Goal: Task Accomplishment & Management: Complete application form

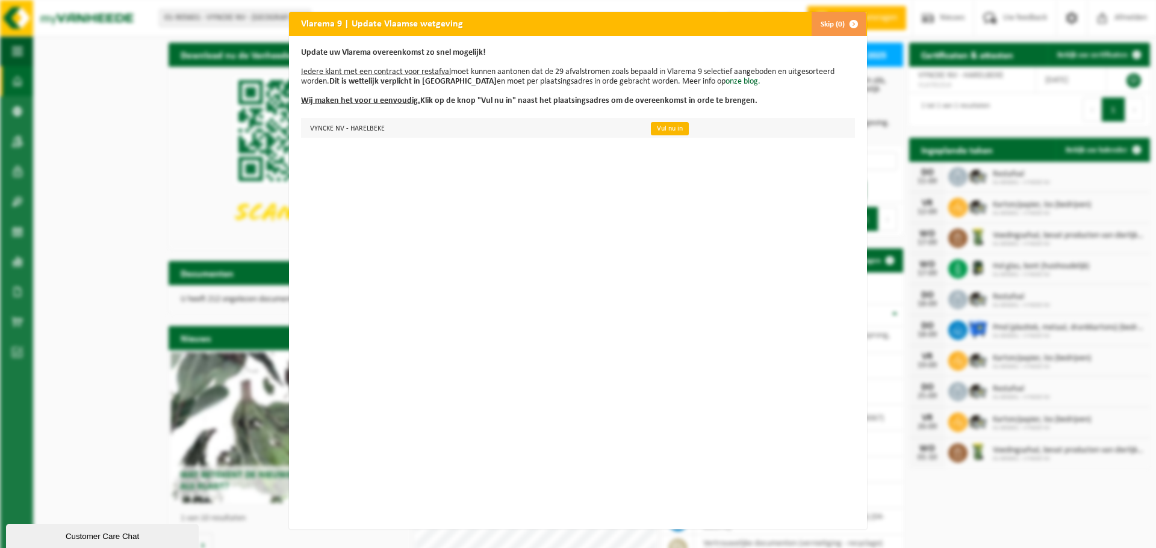
click at [657, 128] on link "Vul nu in" at bounding box center [670, 128] width 38 height 13
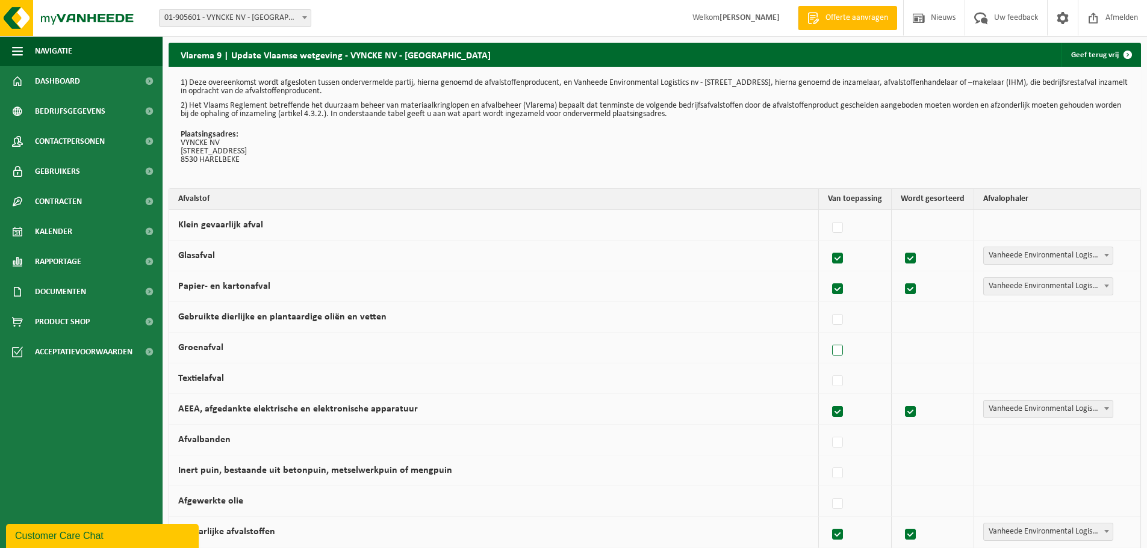
click at [839, 347] on label at bounding box center [838, 351] width 17 height 18
click at [828, 336] on input "Groenafval" at bounding box center [827, 335] width 1 height 1
checkbox input "true"
click at [1058, 349] on span "Vanheede Environmental Logistics" at bounding box center [1047, 348] width 132 height 17
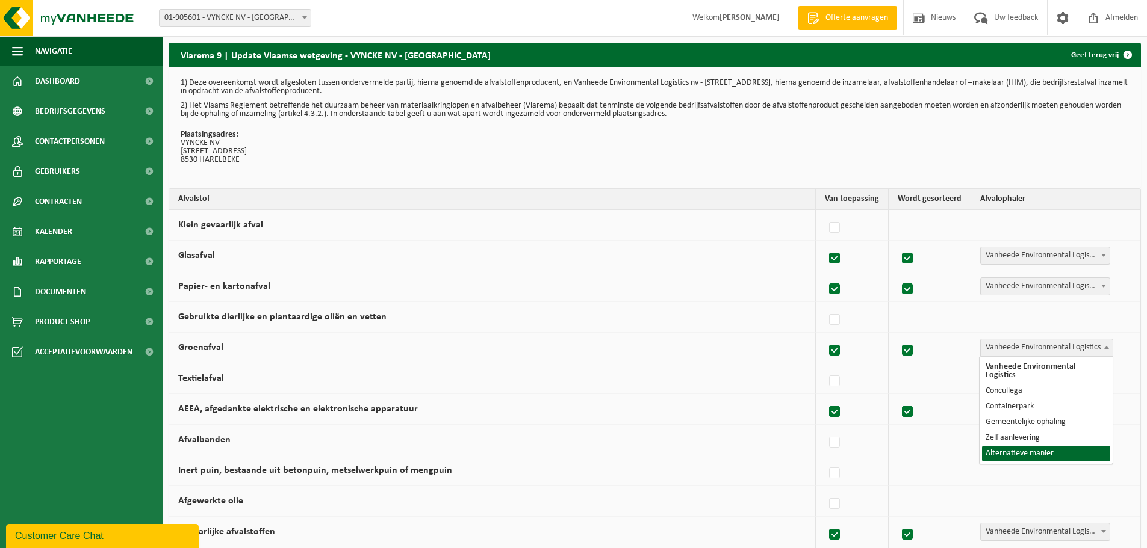
select select "Alternatieve manier"
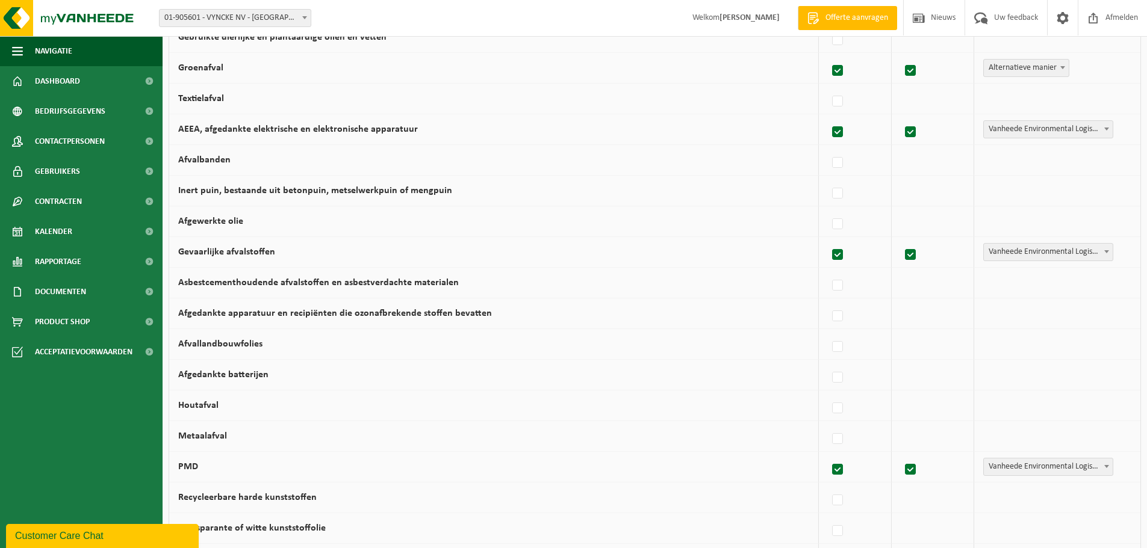
scroll to position [301, 0]
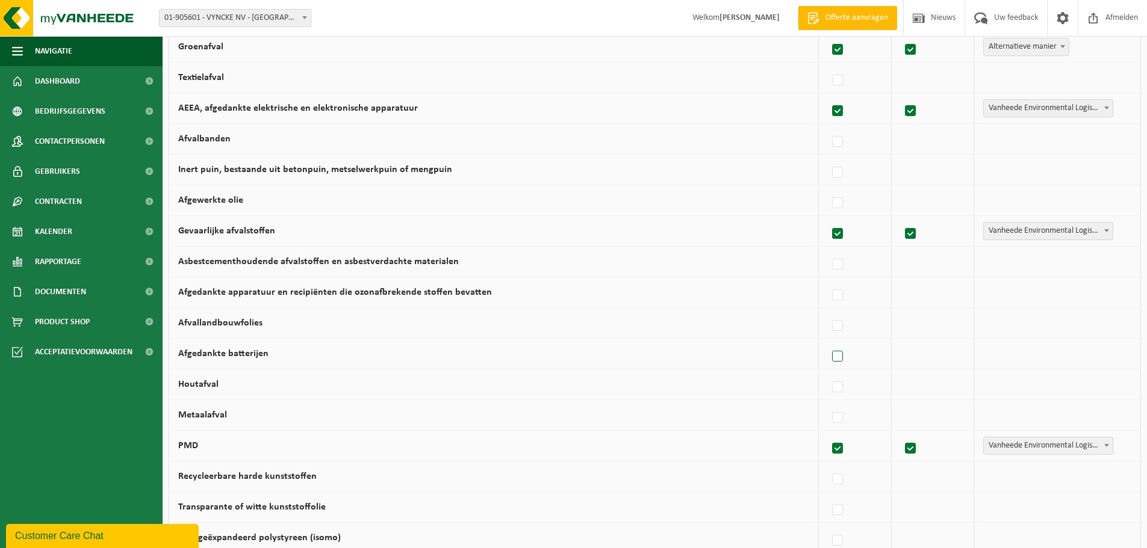
click at [839, 360] on label at bounding box center [838, 357] width 17 height 18
click at [828, 342] on input "Afgedankte batterijen" at bounding box center [827, 341] width 1 height 1
checkbox input "true"
click at [1020, 359] on span "Vanheede Environmental Logistics" at bounding box center [1047, 354] width 132 height 17
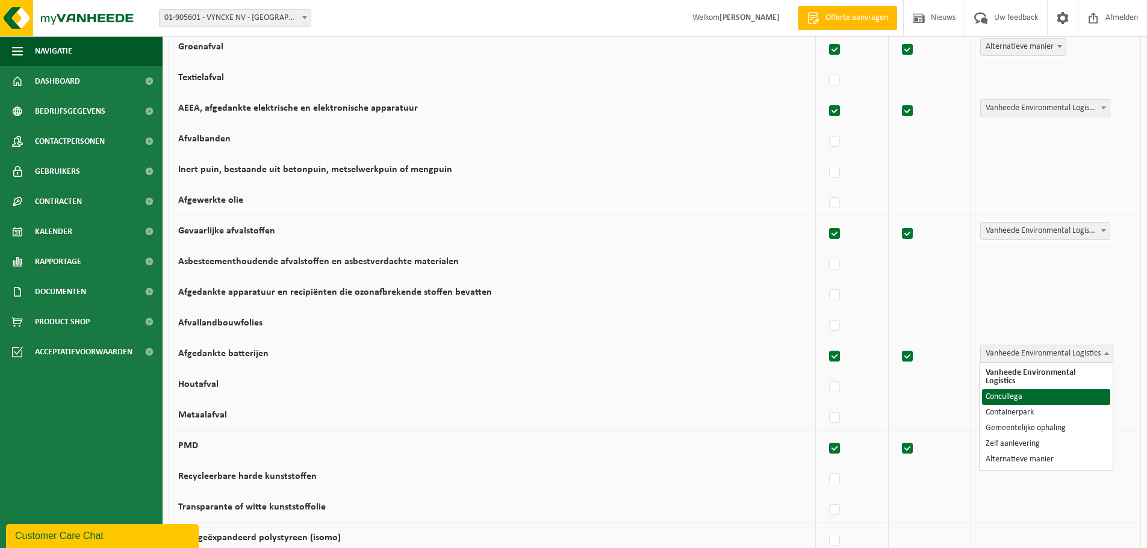
select select "Concullega"
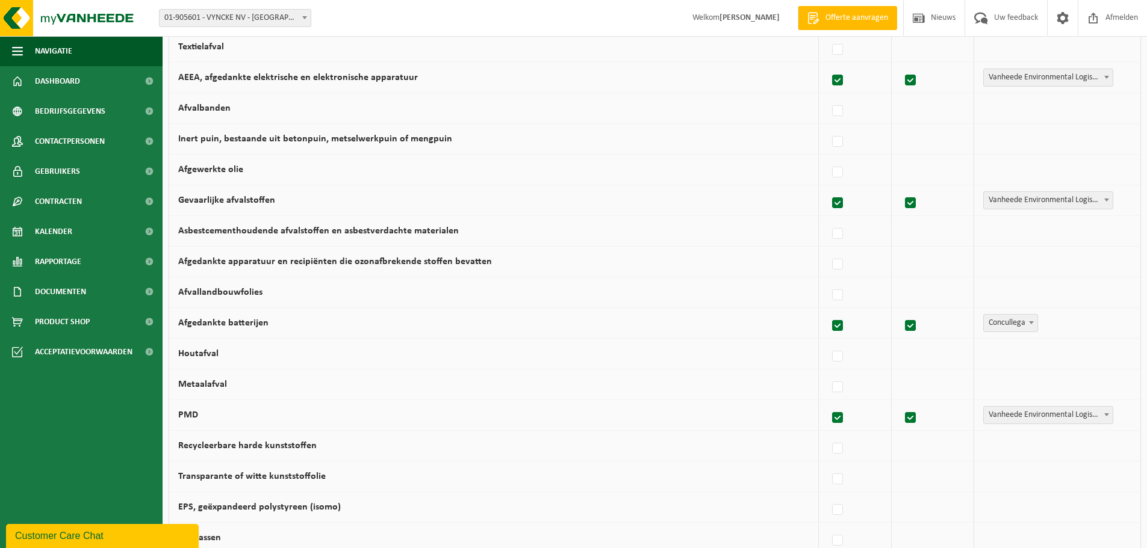
scroll to position [361, 0]
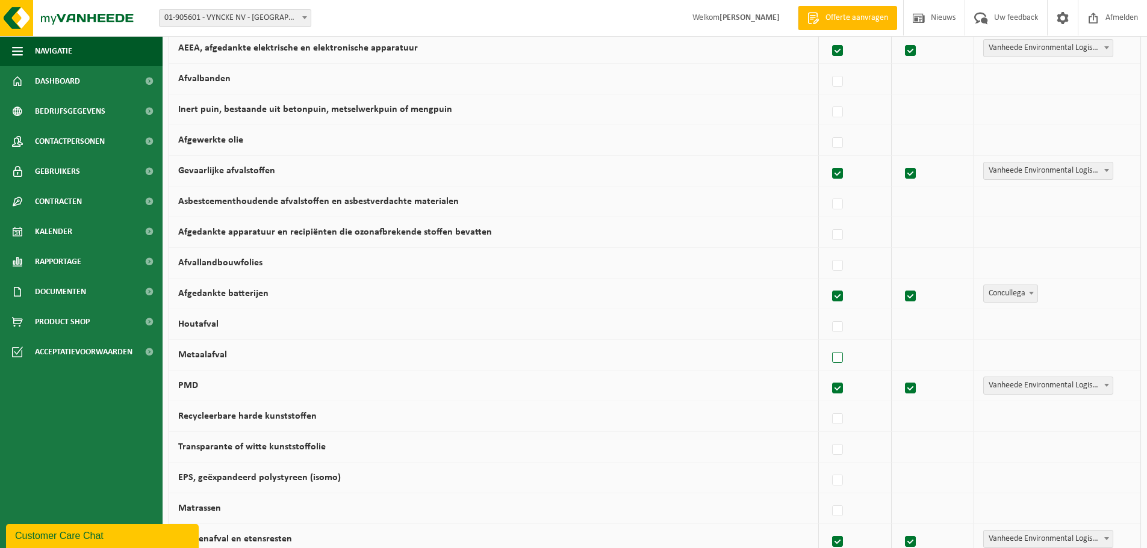
click at [845, 356] on label at bounding box center [838, 358] width 17 height 18
click at [828, 343] on input "Metaalafval" at bounding box center [827, 343] width 1 height 1
checkbox input "true"
click at [1025, 347] on span "Vanheede Environmental Logistics" at bounding box center [1047, 355] width 132 height 17
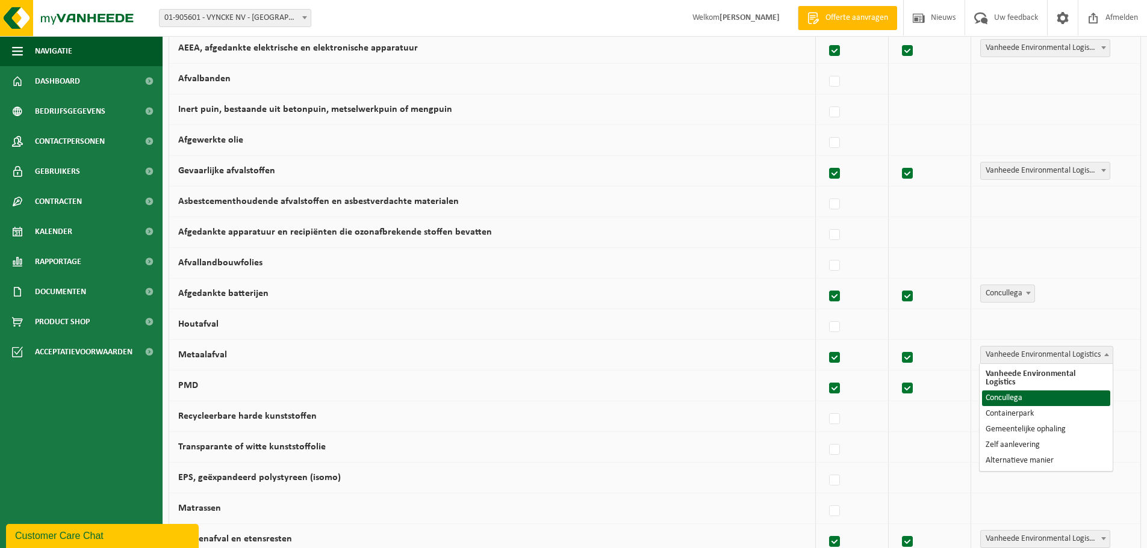
select select "Concullega"
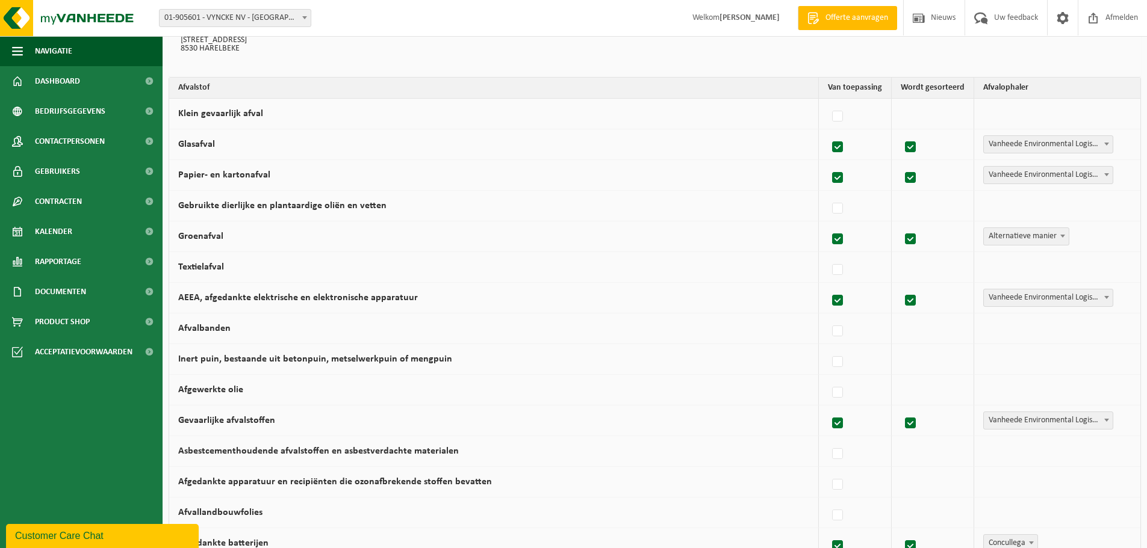
scroll to position [0, 0]
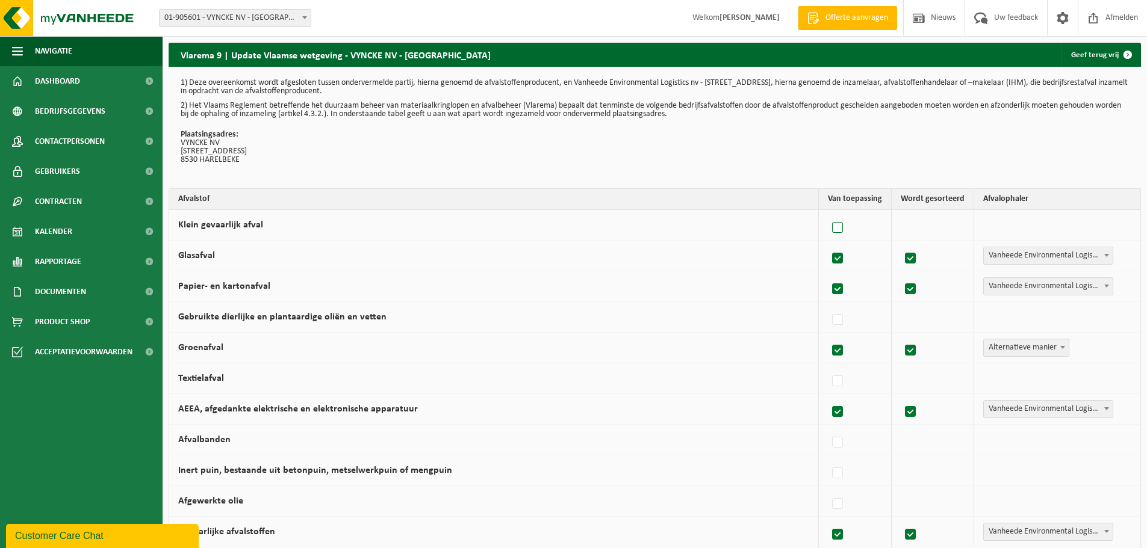
click at [843, 227] on label at bounding box center [838, 228] width 17 height 18
click at [828, 213] on input "Klein gevaarlijk afval" at bounding box center [827, 213] width 1 height 1
checkbox input "true"
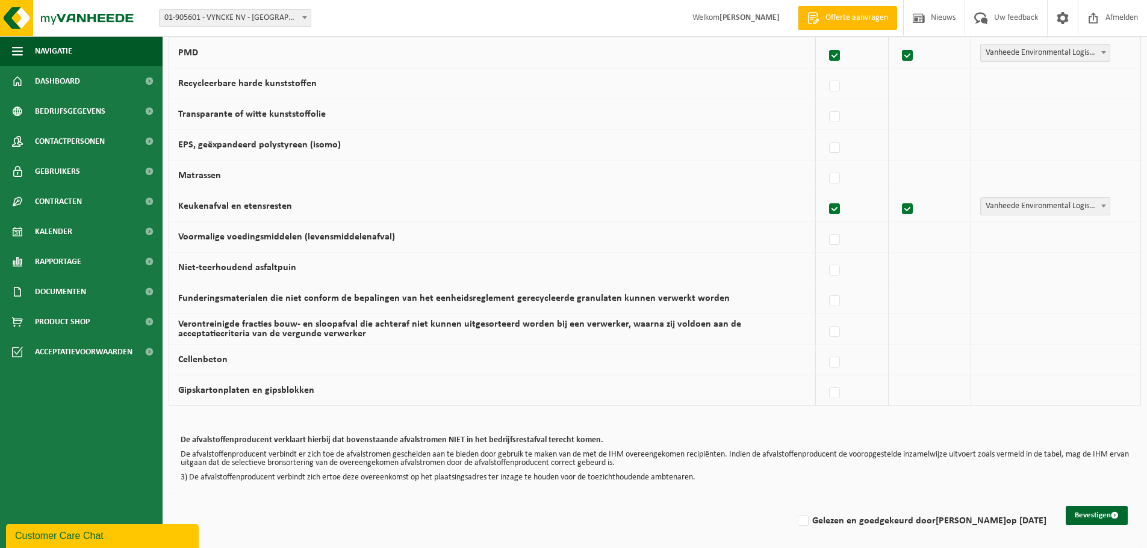
scroll to position [700, 0]
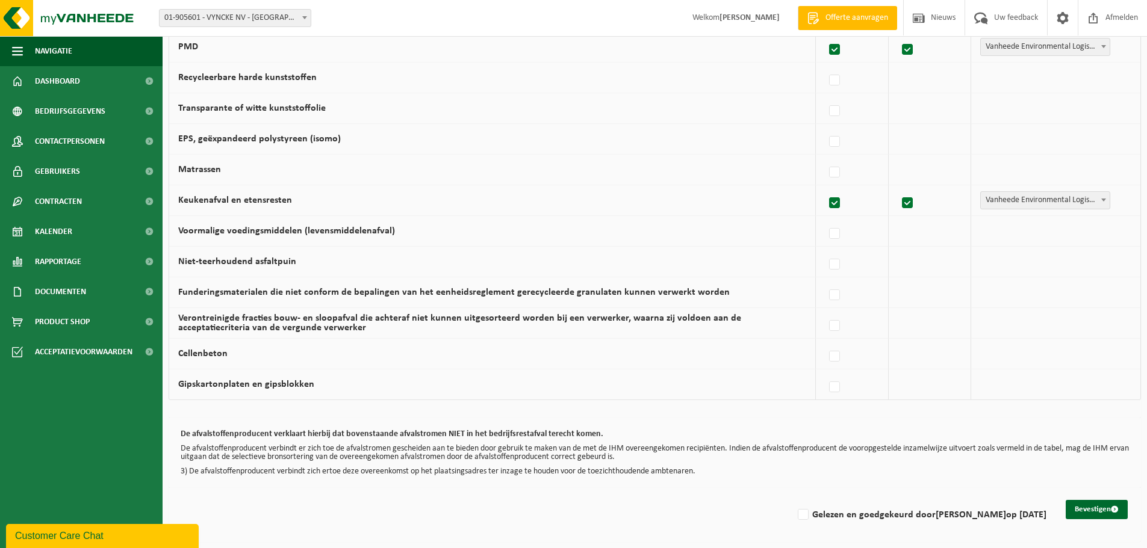
drag, startPoint x: 1089, startPoint y: 514, endPoint x: 816, endPoint y: 543, distance: 274.3
click at [816, 518] on label "Gelezen en goedgekeurd door Nico Dewitte op 09/09/25" at bounding box center [920, 515] width 251 height 18
click at [794, 500] on input "Gelezen en goedgekeurd door Nico Dewitte op 09/09/25" at bounding box center [793, 500] width 1 height 1
checkbox input "true"
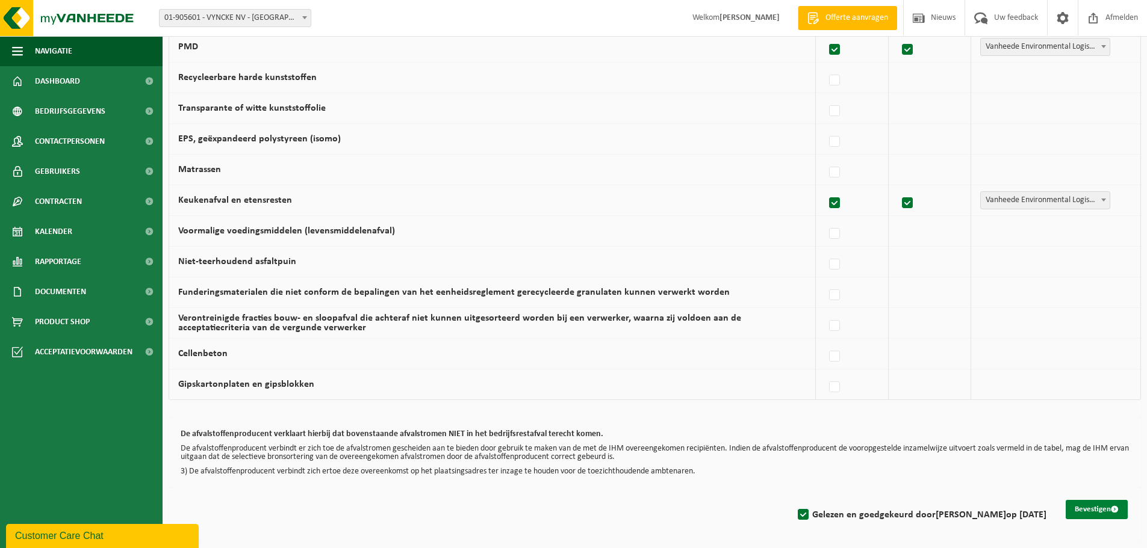
click at [1091, 506] on button "Bevestigen" at bounding box center [1097, 509] width 62 height 19
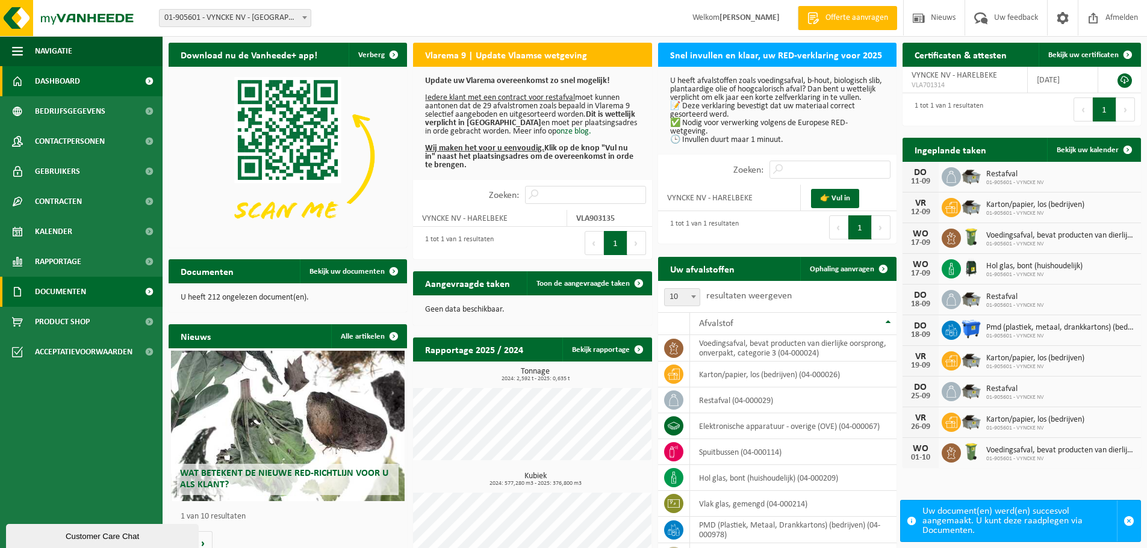
click at [83, 286] on span "Documenten" at bounding box center [60, 292] width 51 height 30
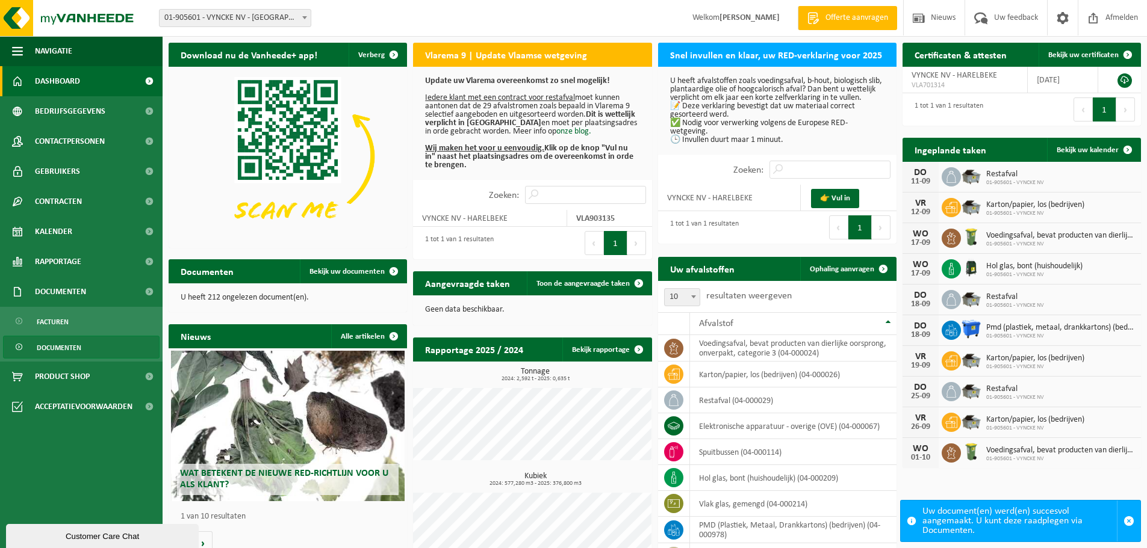
click at [79, 346] on span "Documenten" at bounding box center [59, 348] width 45 height 23
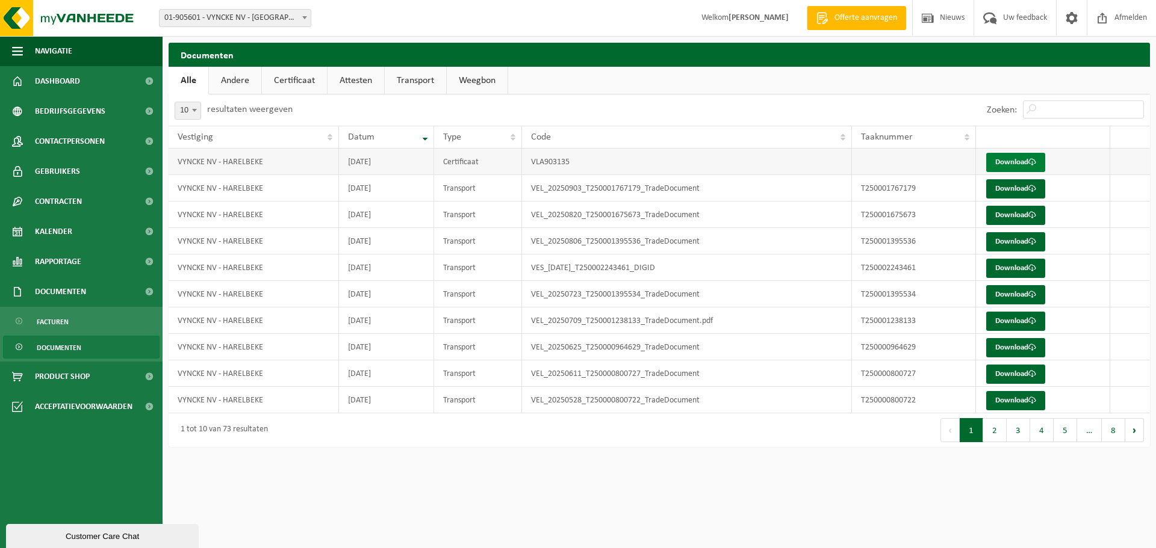
click at [1016, 160] on link "Download" at bounding box center [1015, 162] width 59 height 19
